Goal: Transaction & Acquisition: Purchase product/service

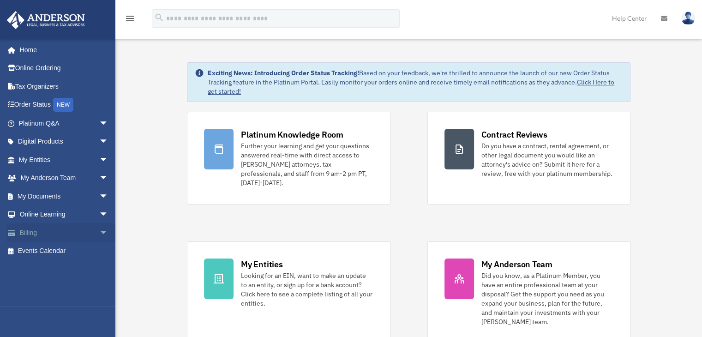
click at [46, 228] on link "Billing arrow_drop_down" at bounding box center [64, 232] width 116 height 18
click at [99, 235] on span "arrow_drop_down" at bounding box center [108, 232] width 18 height 19
click at [70, 248] on link "$ Open Invoices" at bounding box center [67, 251] width 109 height 19
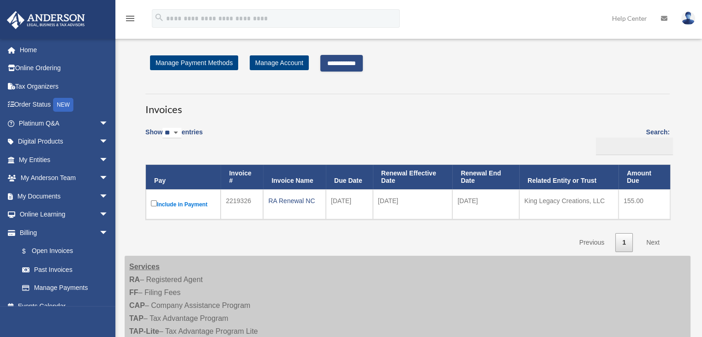
click at [357, 61] on input "**********" at bounding box center [341, 63] width 42 height 17
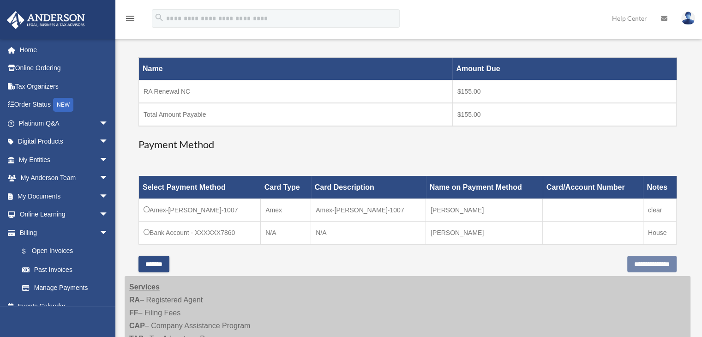
scroll to position [133, 0]
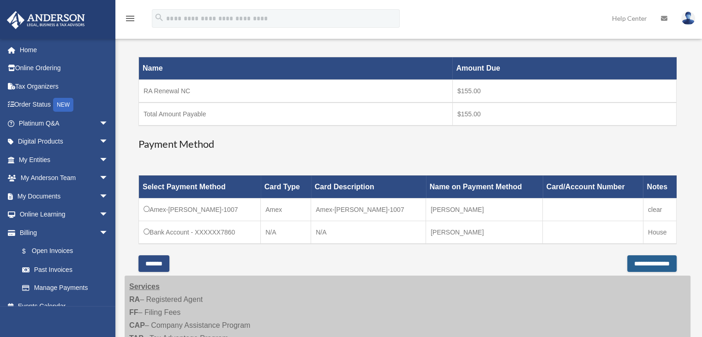
click at [638, 258] on input "**********" at bounding box center [651, 263] width 49 height 17
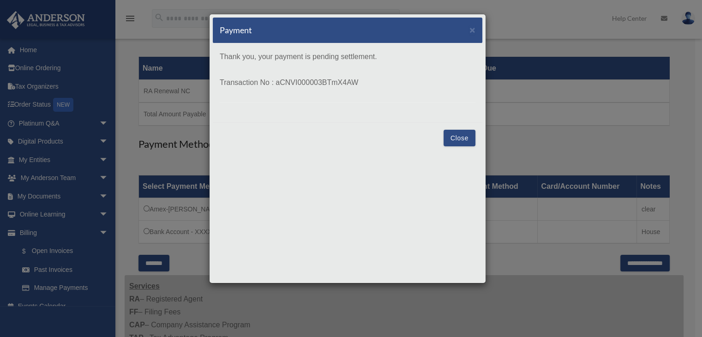
click at [457, 134] on button "Close" at bounding box center [460, 138] width 32 height 17
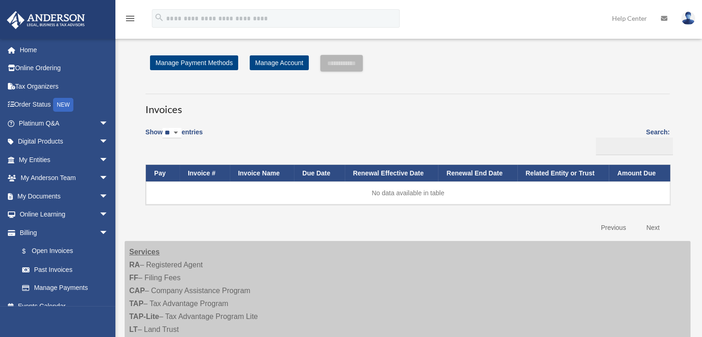
click at [697, 13] on link at bounding box center [688, 18] width 28 height 41
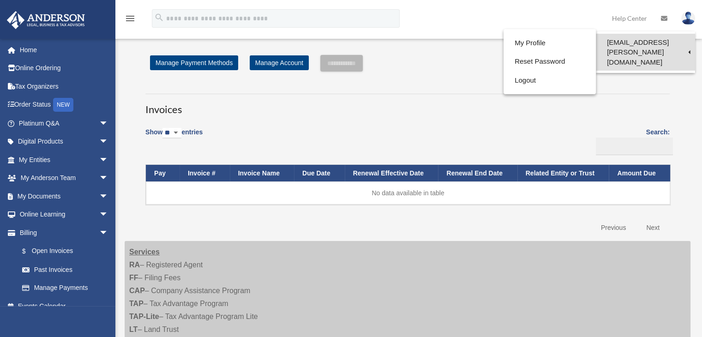
click at [645, 42] on link "[EMAIL_ADDRESS][PERSON_NAME][DOMAIN_NAME]" at bounding box center [645, 52] width 99 height 37
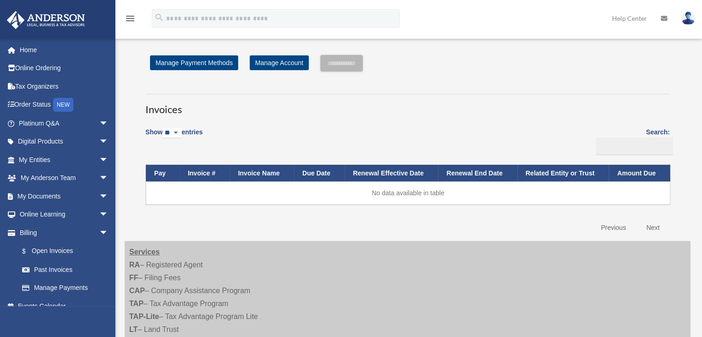
click at [692, 15] on img at bounding box center [688, 18] width 14 height 13
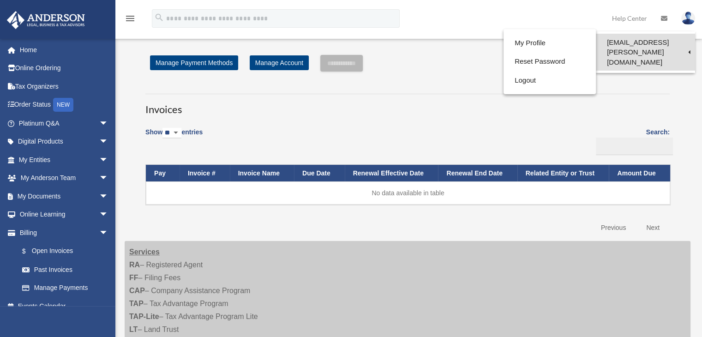
click at [679, 44] on link "[EMAIL_ADDRESS][PERSON_NAME][DOMAIN_NAME]" at bounding box center [645, 52] width 99 height 37
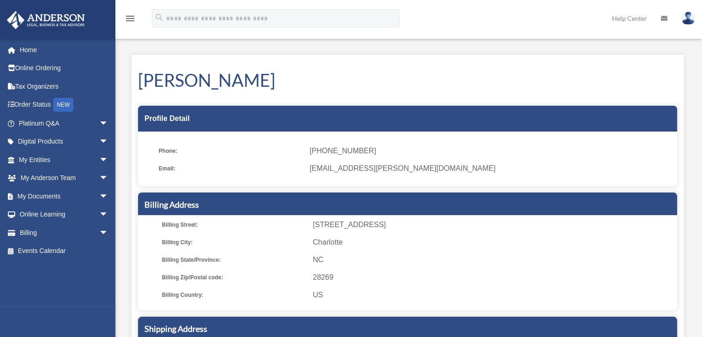
click at [128, 13] on icon "menu" at bounding box center [130, 18] width 11 height 11
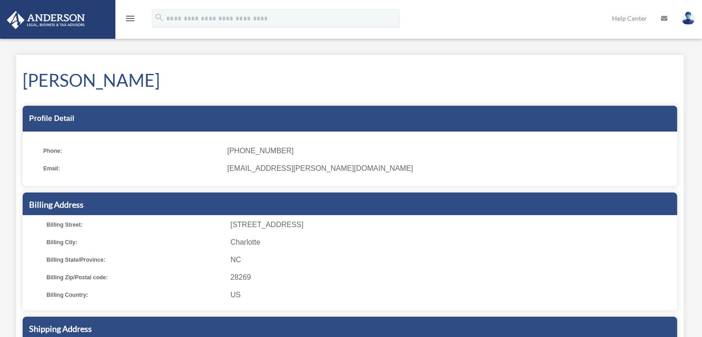
click at [698, 14] on link at bounding box center [688, 18] width 28 height 41
click at [670, 19] on link at bounding box center [664, 18] width 20 height 36
click at [692, 18] on img at bounding box center [688, 18] width 14 height 13
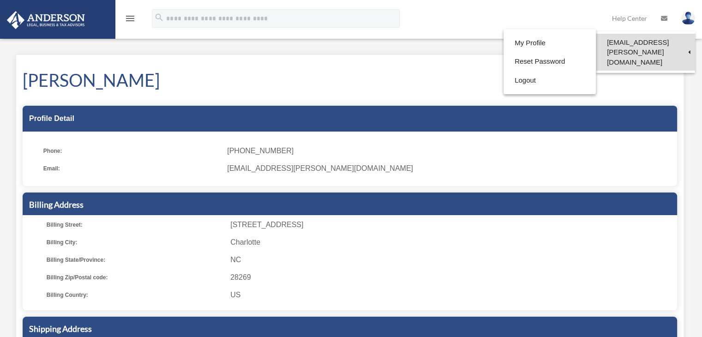
click at [683, 46] on link "[EMAIL_ADDRESS][PERSON_NAME][DOMAIN_NAME]" at bounding box center [645, 52] width 99 height 37
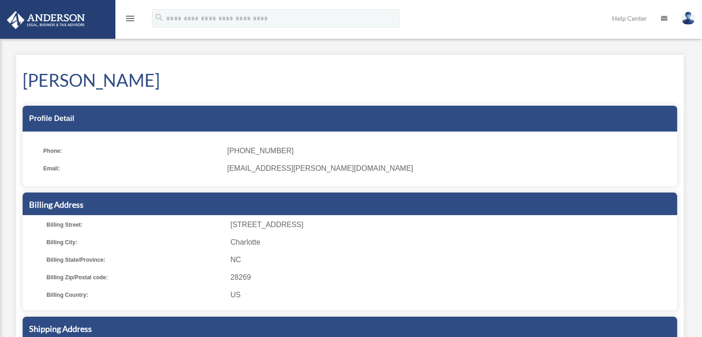
click at [132, 14] on icon "menu" at bounding box center [130, 18] width 11 height 11
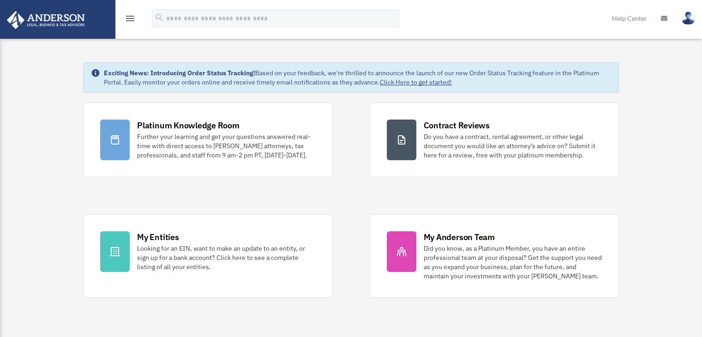
click at [24, 15] on img at bounding box center [46, 20] width 84 height 18
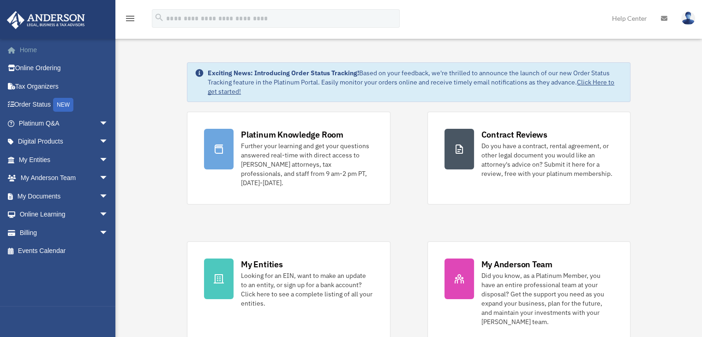
click at [35, 50] on link "Home" at bounding box center [64, 50] width 116 height 18
click at [690, 17] on img at bounding box center [688, 18] width 14 height 13
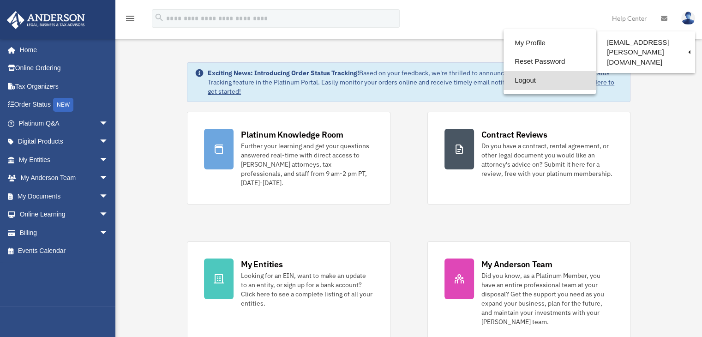
click at [557, 83] on link "Logout" at bounding box center [550, 80] width 92 height 19
